Goal: Complete application form: Complete application form

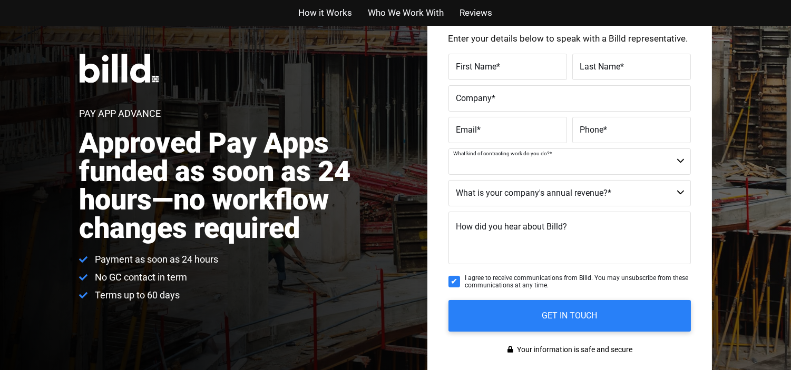
select select "Commercial and Residential"
click at [448, 149] on select "Residential - Our Services Do Not Apply Not a Contractor Commercial and Residen…" at bounding box center [569, 162] width 242 height 26
click at [507, 195] on select "Less than $1M $1M - $2M $2M - $4M $4M - $8M $8M - $25M $25M - $40M $40M +" at bounding box center [569, 193] width 242 height 26
select select "$1M - $2M"
click at [448, 180] on select "Less than $1M $1M - $2M $2M - $4M $4M - $8M $8M - $25M $25M - $40M $40M +" at bounding box center [569, 193] width 242 height 26
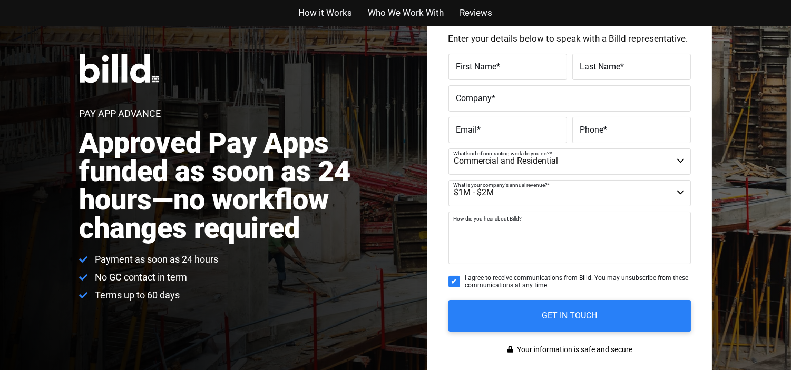
click at [496, 238] on textarea "How did you hear about Billd?" at bounding box center [569, 238] width 242 height 53
type textarea "google"
click at [486, 129] on label "Email *" at bounding box center [507, 129] width 103 height 15
click at [486, 129] on input "Email *" at bounding box center [507, 130] width 119 height 26
type input "[EMAIL_ADDRESS][DOMAIN_NAME]"
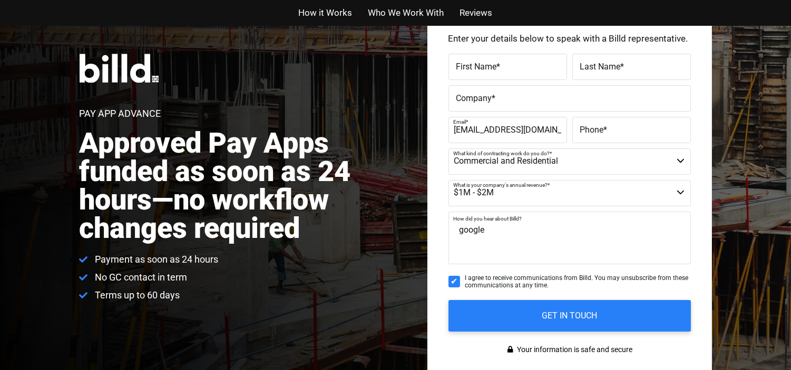
click at [597, 132] on span "Phone" at bounding box center [592, 129] width 24 height 10
click at [597, 132] on input "Phone *" at bounding box center [631, 130] width 119 height 26
paste input "[PHONE_NUMBER]"
type input "[PHONE_NUMBER]"
click at [493, 67] on span "First Name" at bounding box center [476, 66] width 41 height 10
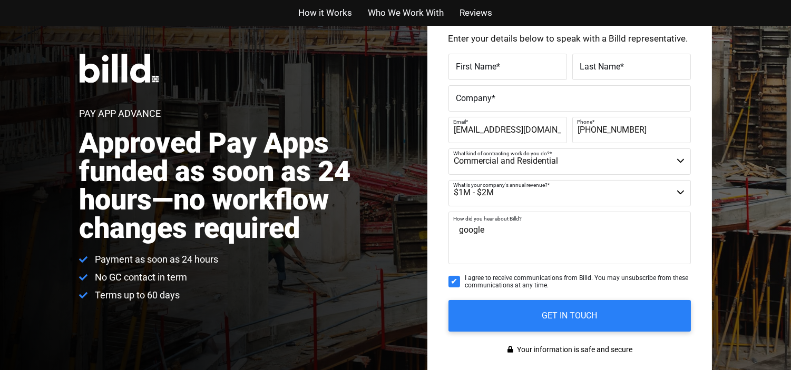
click at [493, 67] on input "First Name *" at bounding box center [507, 67] width 119 height 26
type input "[PERSON_NAME]"
paste input "[PERSON_NAME] Construction Company"
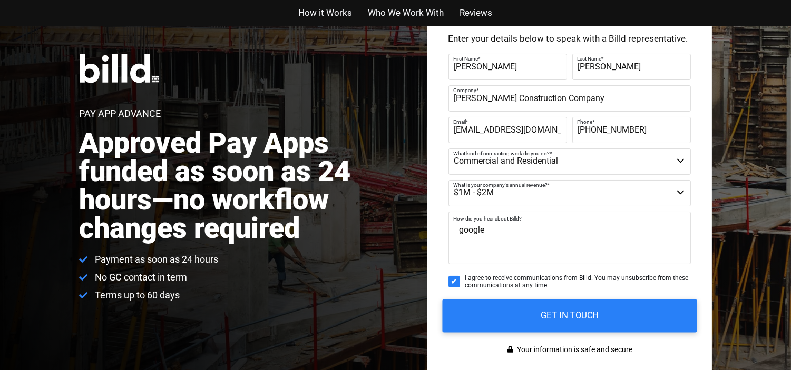
type input "[PERSON_NAME] Construction Company"
click at [544, 313] on input "GET IN TOUCH" at bounding box center [569, 315] width 254 height 33
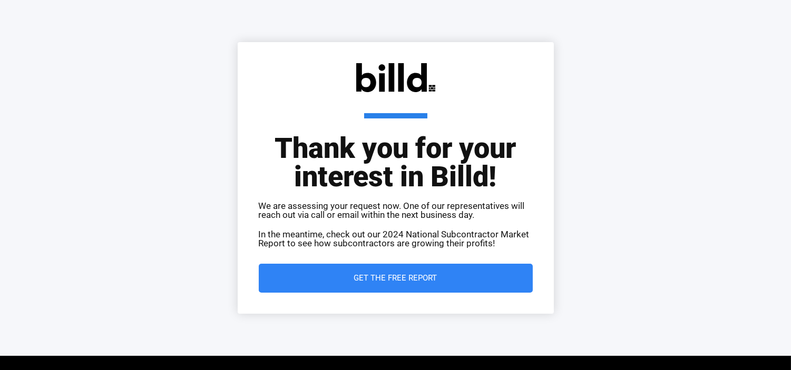
click at [442, 277] on span "Get the Free Report" at bounding box center [396, 278] width 232 height 8
